Goal: Task Accomplishment & Management: Use online tool/utility

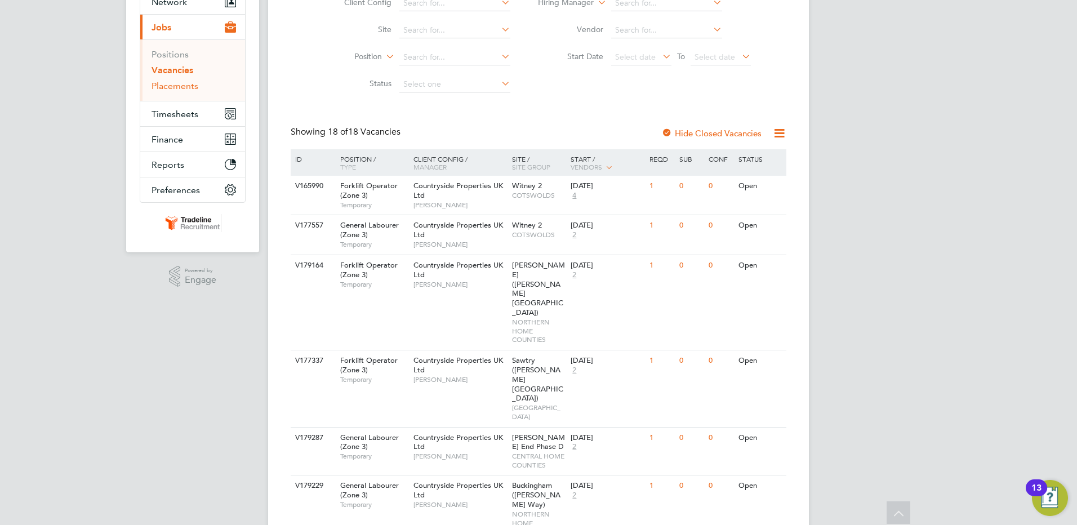
scroll to position [113, 0]
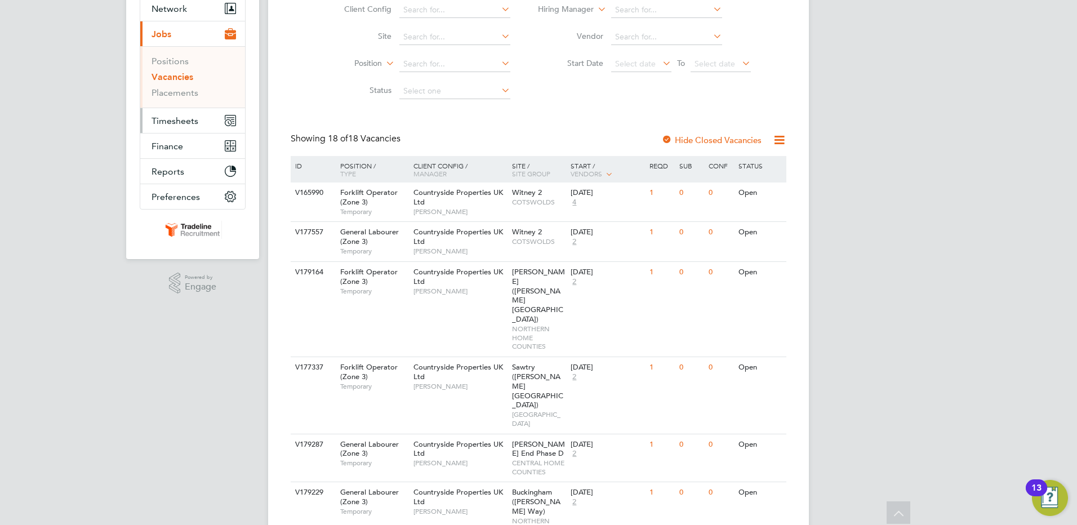
click at [168, 122] on span "Timesheets" at bounding box center [175, 121] width 47 height 11
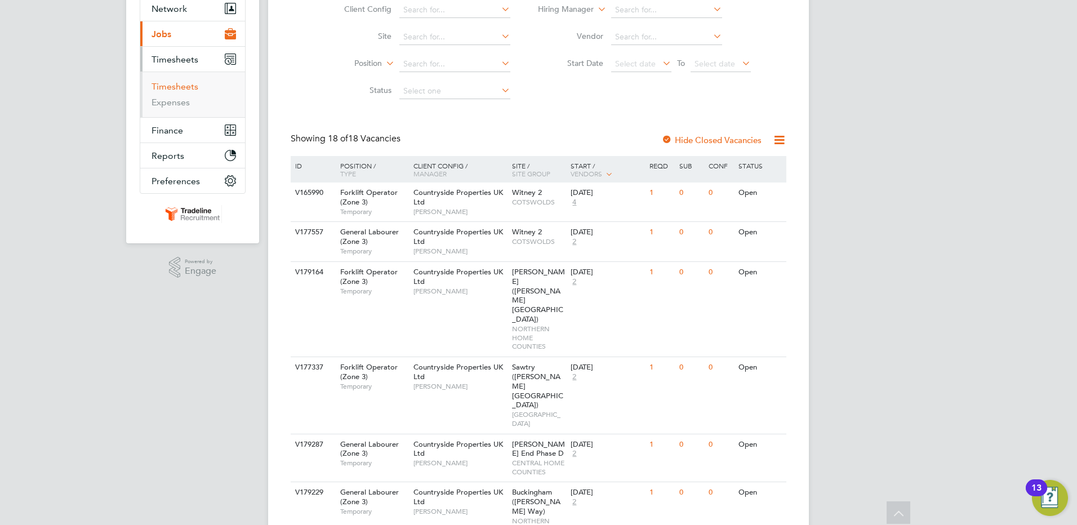
click at [181, 87] on link "Timesheets" at bounding box center [175, 86] width 47 height 11
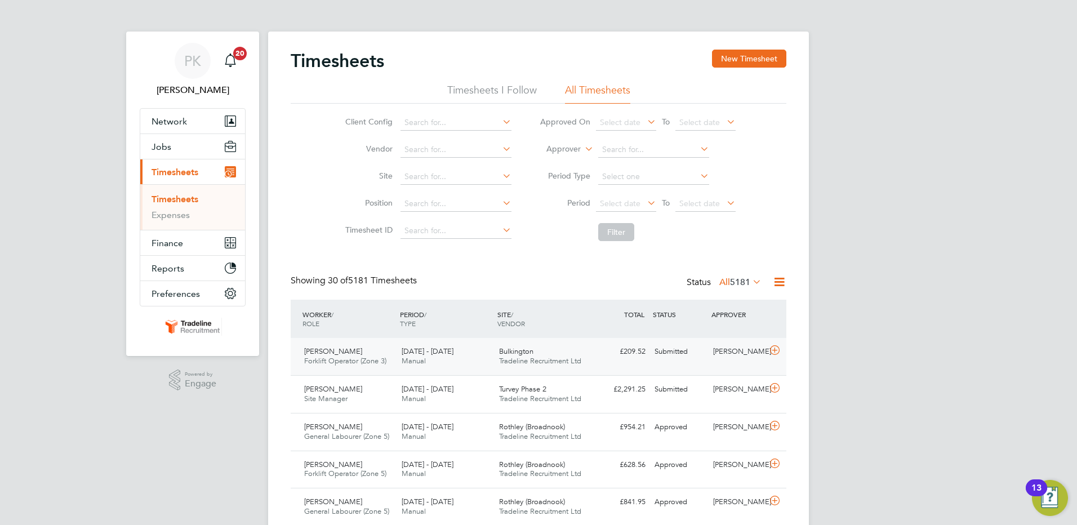
click at [724, 360] on div "[PERSON_NAME]" at bounding box center [738, 352] width 59 height 19
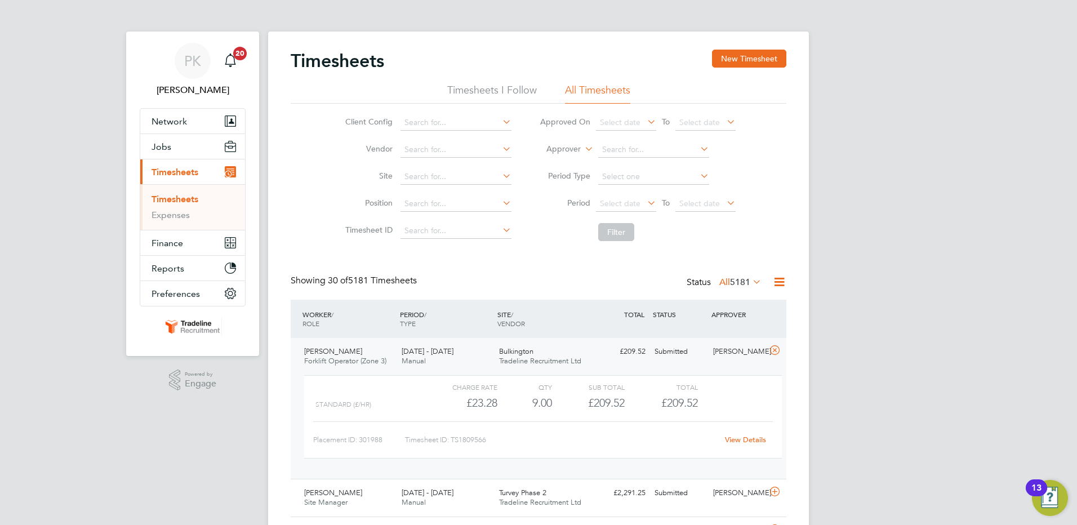
click at [750, 438] on link "View Details" at bounding box center [745, 440] width 41 height 10
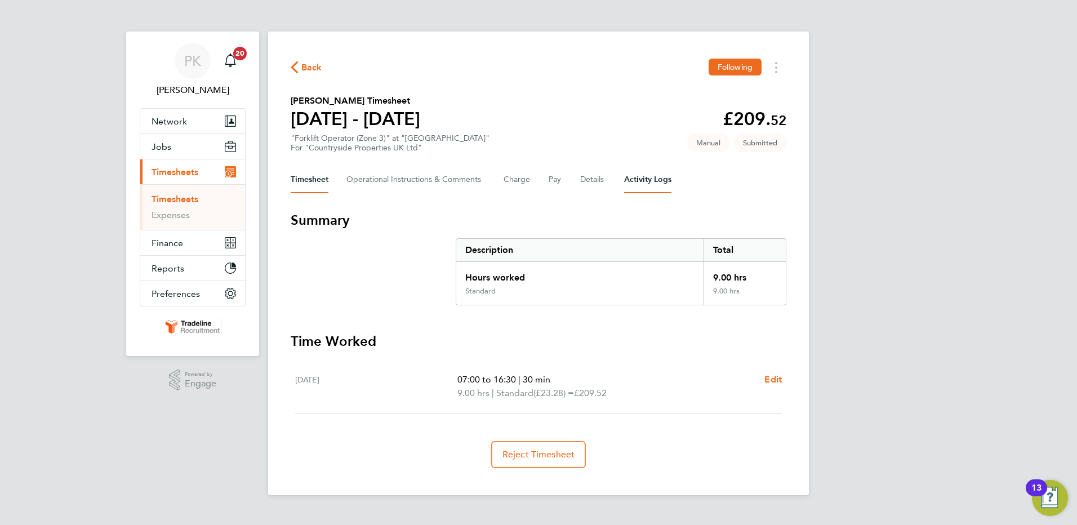
click at [645, 183] on Logs-tab "Activity Logs" at bounding box center [647, 179] width 47 height 27
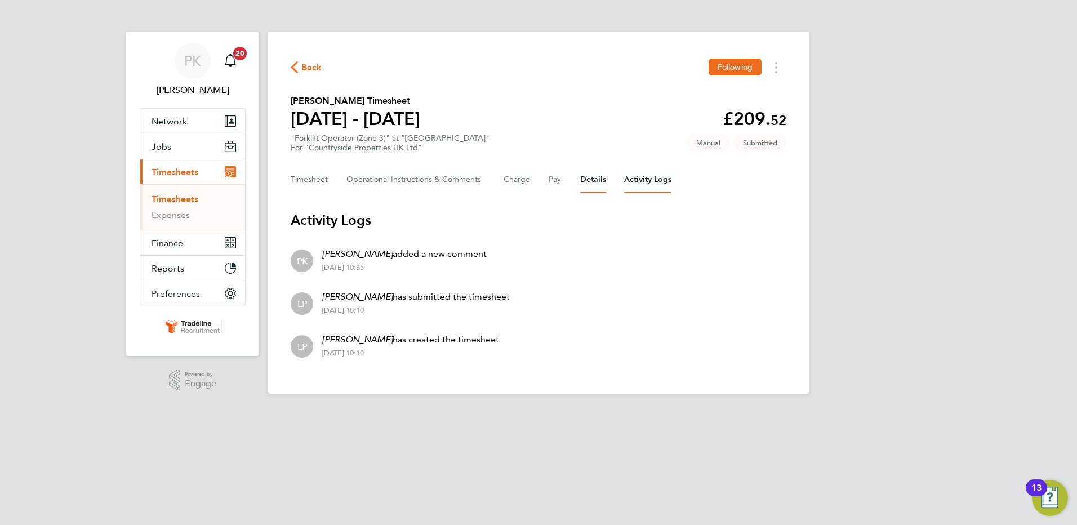
click at [583, 184] on button "Details" at bounding box center [593, 179] width 26 height 27
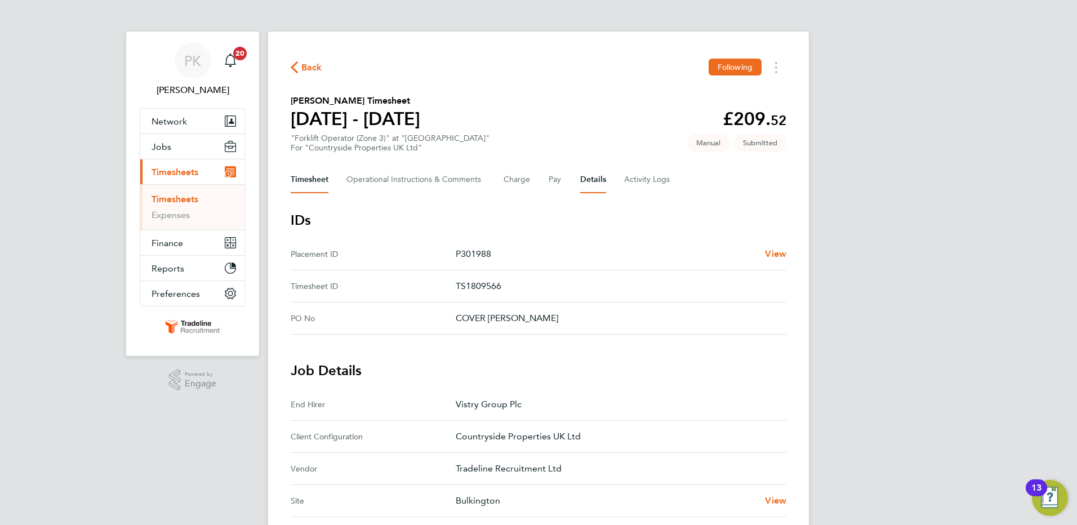
click at [321, 175] on button "Timesheet" at bounding box center [310, 179] width 38 height 27
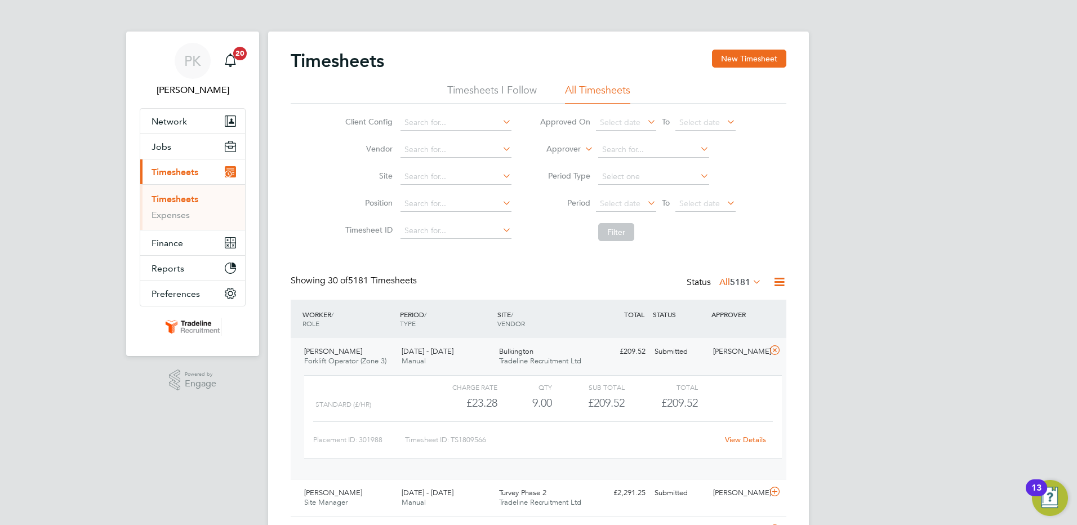
click at [163, 167] on span "Timesheets" at bounding box center [175, 172] width 47 height 11
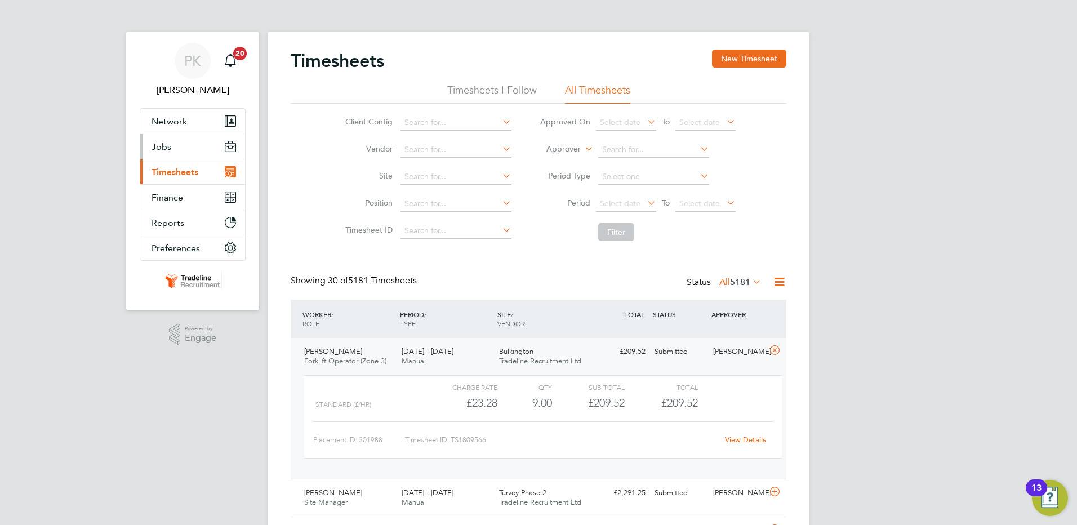
click at [163, 150] on span "Jobs" at bounding box center [162, 146] width 20 height 11
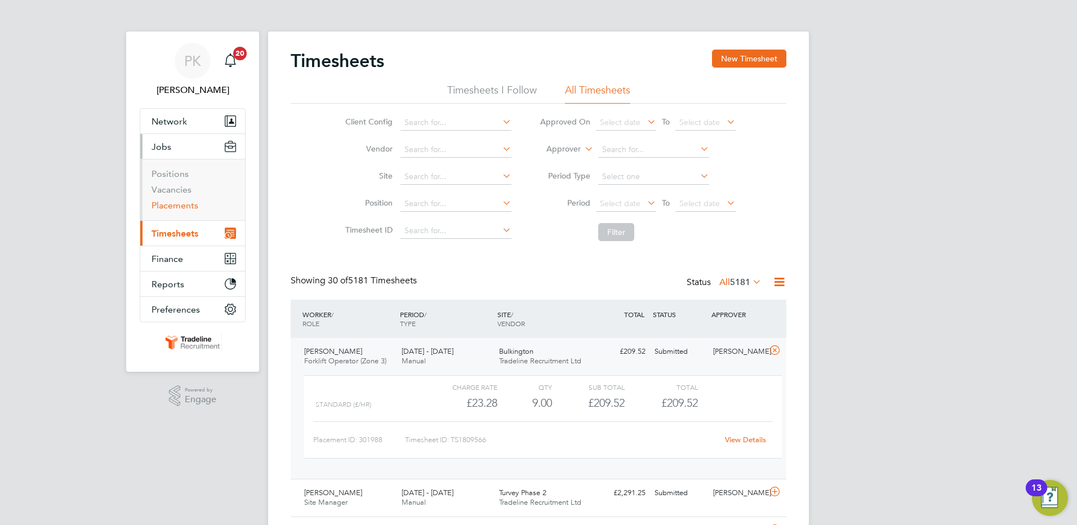
click at [165, 208] on link "Placements" at bounding box center [175, 205] width 47 height 11
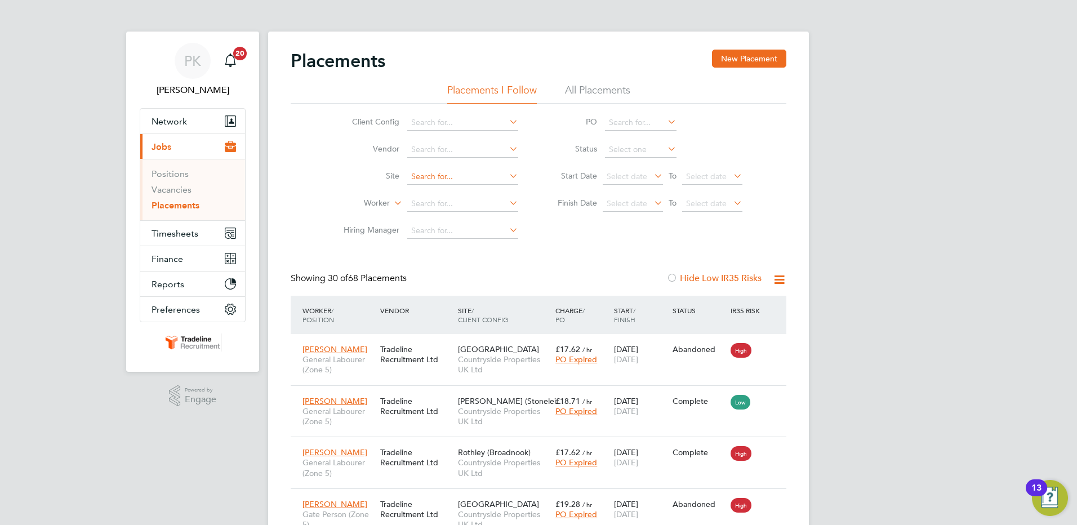
click at [458, 181] on input at bounding box center [462, 177] width 111 height 16
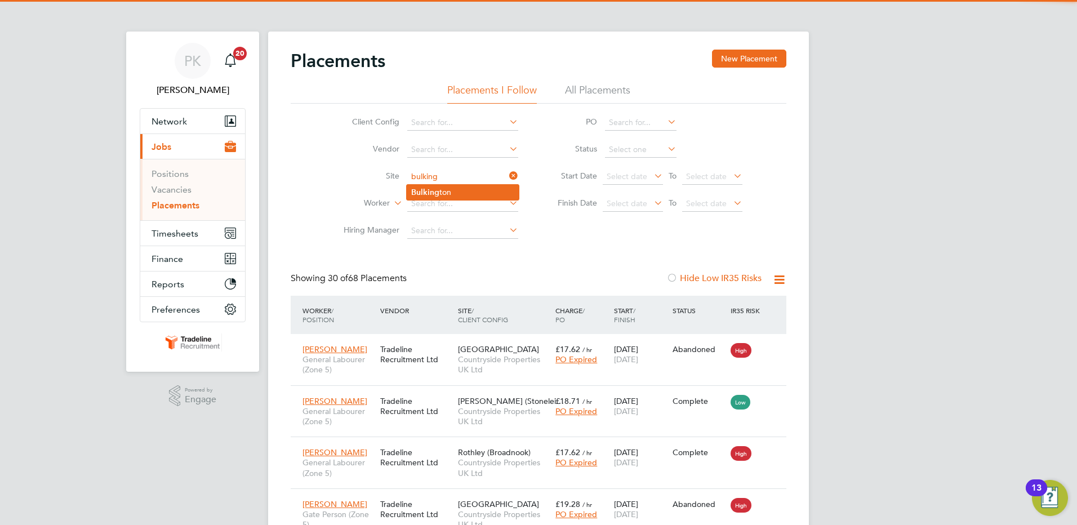
click at [453, 193] on li "Bulking ton" at bounding box center [463, 192] width 112 height 15
type input "Bulkington"
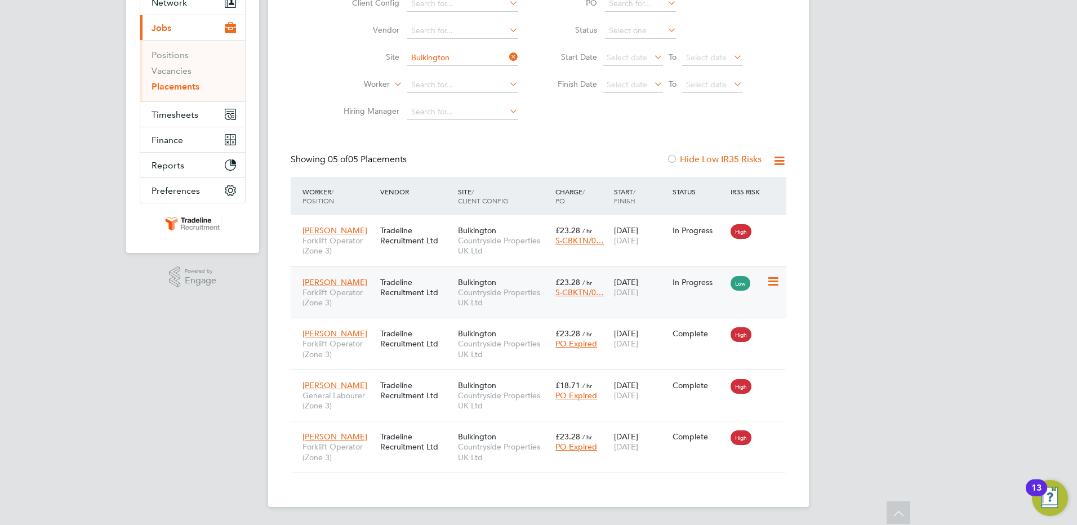
click at [770, 281] on icon at bounding box center [772, 282] width 11 height 14
click at [670, 304] on div "Todd Mitchell Forklift Operator (Zone 3) Tradeline Recruitment Ltd Bulkington C…" at bounding box center [539, 293] width 496 height 52
